Goal: Information Seeking & Learning: Learn about a topic

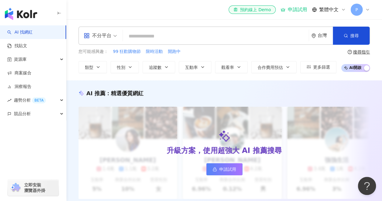
click at [189, 37] on input "search" at bounding box center [215, 36] width 181 height 11
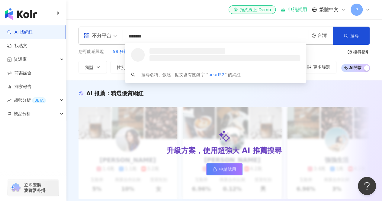
type input "********"
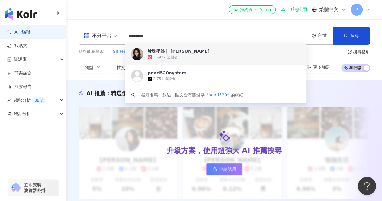
click at [192, 48] on span "珍珠學姊｜ Pearl Pei" at bounding box center [212, 51] width 129 height 6
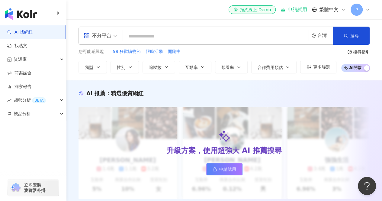
paste input "**********"
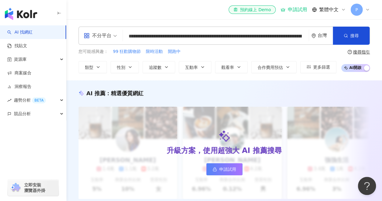
scroll to position [0, 91]
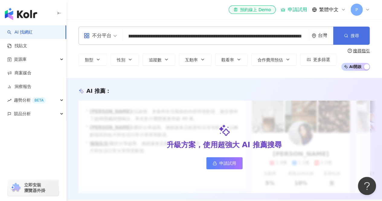
type input "**********"
click at [342, 37] on button "搜尋" at bounding box center [351, 36] width 37 height 18
click at [344, 39] on button "搜尋" at bounding box center [351, 36] width 37 height 18
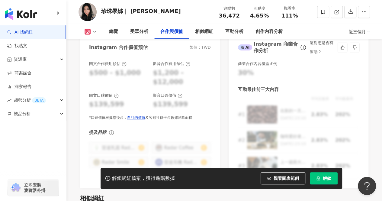
scroll to position [834, 0]
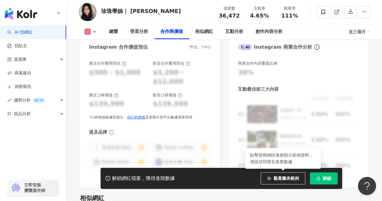
drag, startPoint x: 279, startPoint y: 176, endPoint x: 279, endPoint y: 157, distance: 19.0
click at [279, 172] on div "觀看圖表範例 點擊後模糊區塊會顯示範例資料，僅提供預覽非真實數據" at bounding box center [285, 178] width 49 height 12
click at [280, 176] on span "觀看圖表範例" at bounding box center [286, 178] width 25 height 5
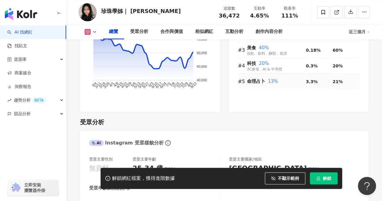
scroll to position [451, 0]
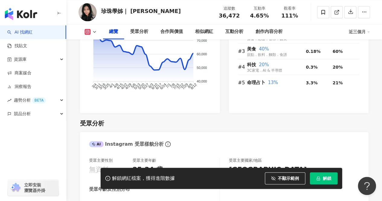
click at [109, 179] on icon at bounding box center [107, 178] width 5 height 5
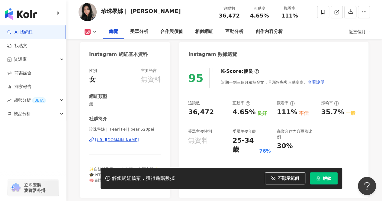
scroll to position [51, 0]
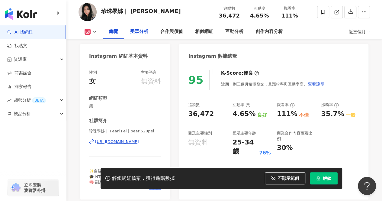
click at [141, 29] on div "受眾分析" at bounding box center [139, 31] width 18 height 7
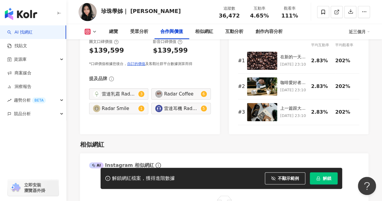
scroll to position [852, 0]
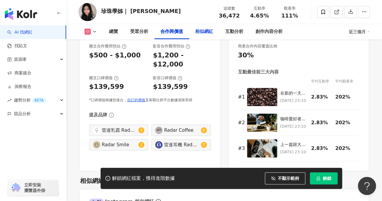
click at [199, 31] on div "相似網紅" at bounding box center [204, 31] width 18 height 7
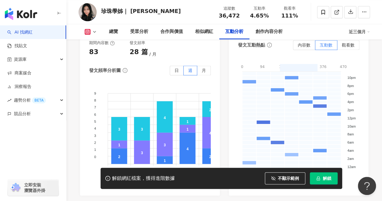
scroll to position [1562, 0]
click at [349, 46] on span "觀看數" at bounding box center [348, 45] width 13 height 5
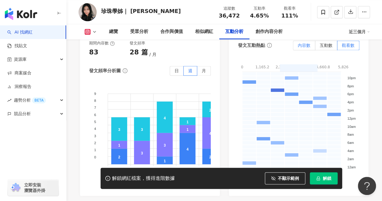
click at [304, 46] on span "內容數" at bounding box center [304, 45] width 13 height 5
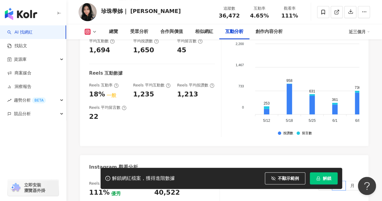
scroll to position [1242, 0]
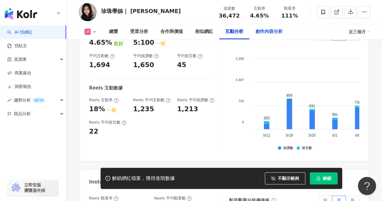
click at [263, 31] on div "創作內容分析" at bounding box center [269, 31] width 27 height 7
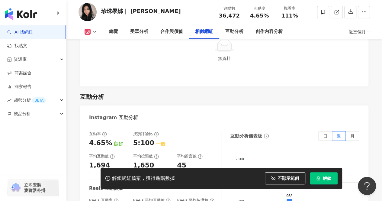
scroll to position [1125, 0]
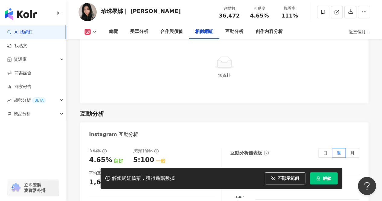
click at [200, 33] on div "相似網紅" at bounding box center [204, 31] width 18 height 7
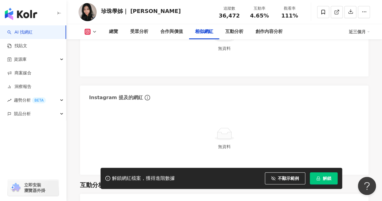
scroll to position [1046, 0]
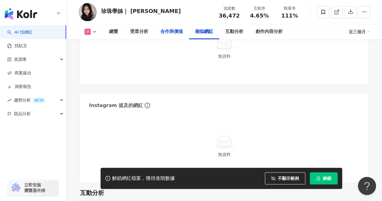
click at [172, 33] on div "合作與價值" at bounding box center [171, 31] width 23 height 7
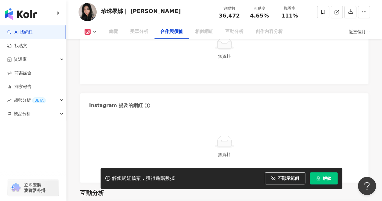
scroll to position [812, 0]
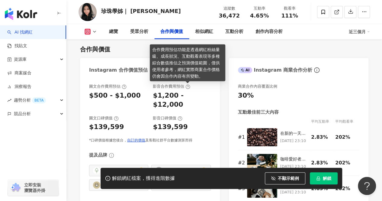
click at [187, 89] on icon at bounding box center [188, 86] width 5 height 5
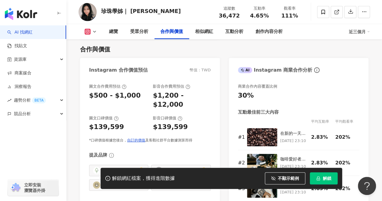
click at [92, 30] on icon at bounding box center [94, 31] width 5 height 5
click at [130, 52] on div "合作與價值" at bounding box center [224, 49] width 289 height 8
click at [94, 32] on icon at bounding box center [94, 31] width 5 height 5
click at [362, 13] on icon "button" at bounding box center [364, 11] width 5 height 5
click at [304, 40] on div "合作與價值 Instagram 合作價值預估 幣值：TWD 圖文合作費用預估 $500 - $1,000 影音合作費用預估 $1,200 - $12,000 …" at bounding box center [224, 125] width 289 height 172
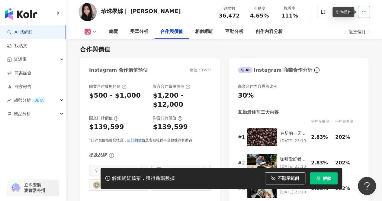
click at [367, 13] on button "button" at bounding box center [364, 12] width 12 height 12
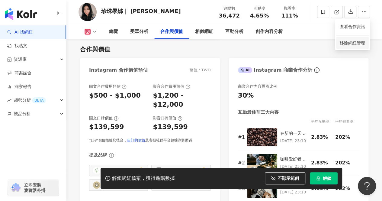
click at [366, 42] on li "移除網紅管理" at bounding box center [352, 43] width 33 height 12
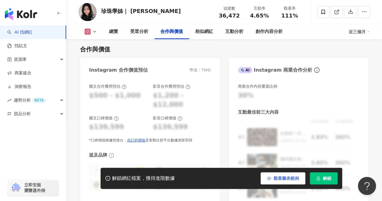
click at [270, 178] on circle "button" at bounding box center [269, 178] width 1 height 1
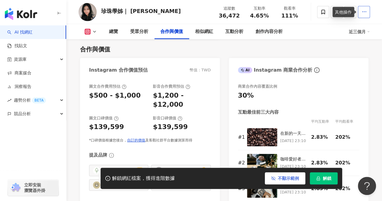
click at [366, 12] on circle "button" at bounding box center [366, 11] width 1 height 1
click at [349, 29] on span "查看合作資訊" at bounding box center [352, 26] width 25 height 7
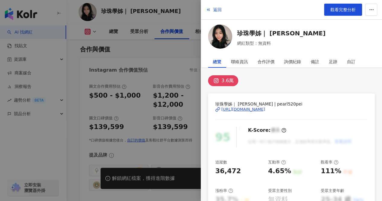
click at [179, 67] on div at bounding box center [191, 100] width 382 height 201
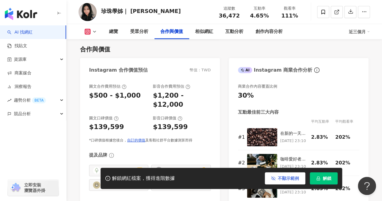
click at [18, 34] on link "AI 找網紅" at bounding box center [19, 32] width 25 height 6
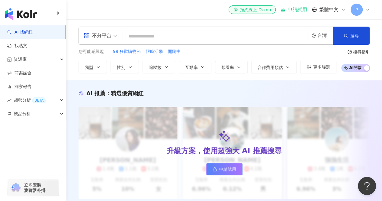
click at [146, 33] on input "search" at bounding box center [215, 36] width 181 height 11
type input "**********"
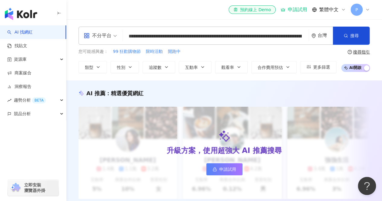
scroll to position [0, 91]
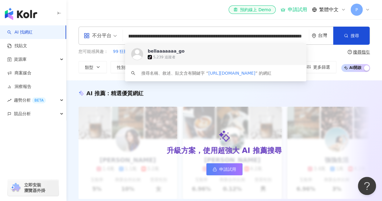
click at [158, 56] on div "5,239 追蹤者" at bounding box center [164, 57] width 22 height 5
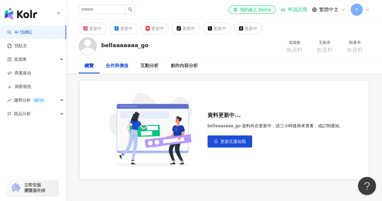
click at [125, 64] on div "合作與價值" at bounding box center [117, 65] width 23 height 7
click at [151, 70] on div "互動分析" at bounding box center [149, 65] width 30 height 15
click at [165, 73] on div "資料更新中... bellaaaaaaa_go 資料尚在更新中，請三小時後再來查看，或訂閱通知。 更新完通知我" at bounding box center [224, 125] width 316 height 105
click at [89, 70] on div "總覽" at bounding box center [89, 65] width 21 height 15
click at [216, 141] on icon "button" at bounding box center [216, 141] width 4 height 4
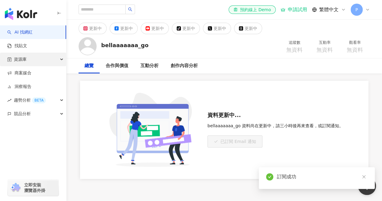
click at [21, 54] on span "資源庫" at bounding box center [20, 60] width 13 height 14
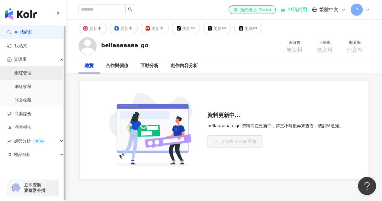
click at [31, 76] on link "網紅管理" at bounding box center [23, 73] width 17 height 6
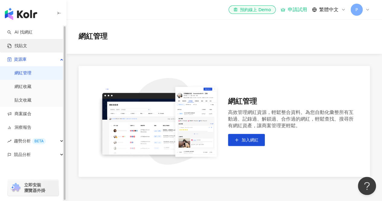
click at [27, 47] on link "找貼文" at bounding box center [17, 46] width 20 height 6
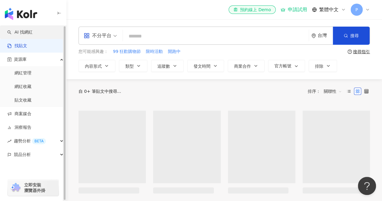
click at [33, 35] on link "AI 找網紅" at bounding box center [19, 32] width 25 height 6
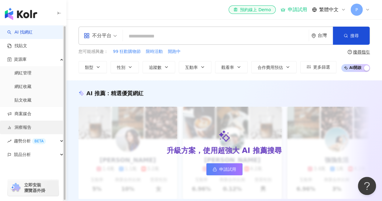
click at [26, 127] on link "洞察報告" at bounding box center [19, 127] width 24 height 6
